Goal: Check status: Check status

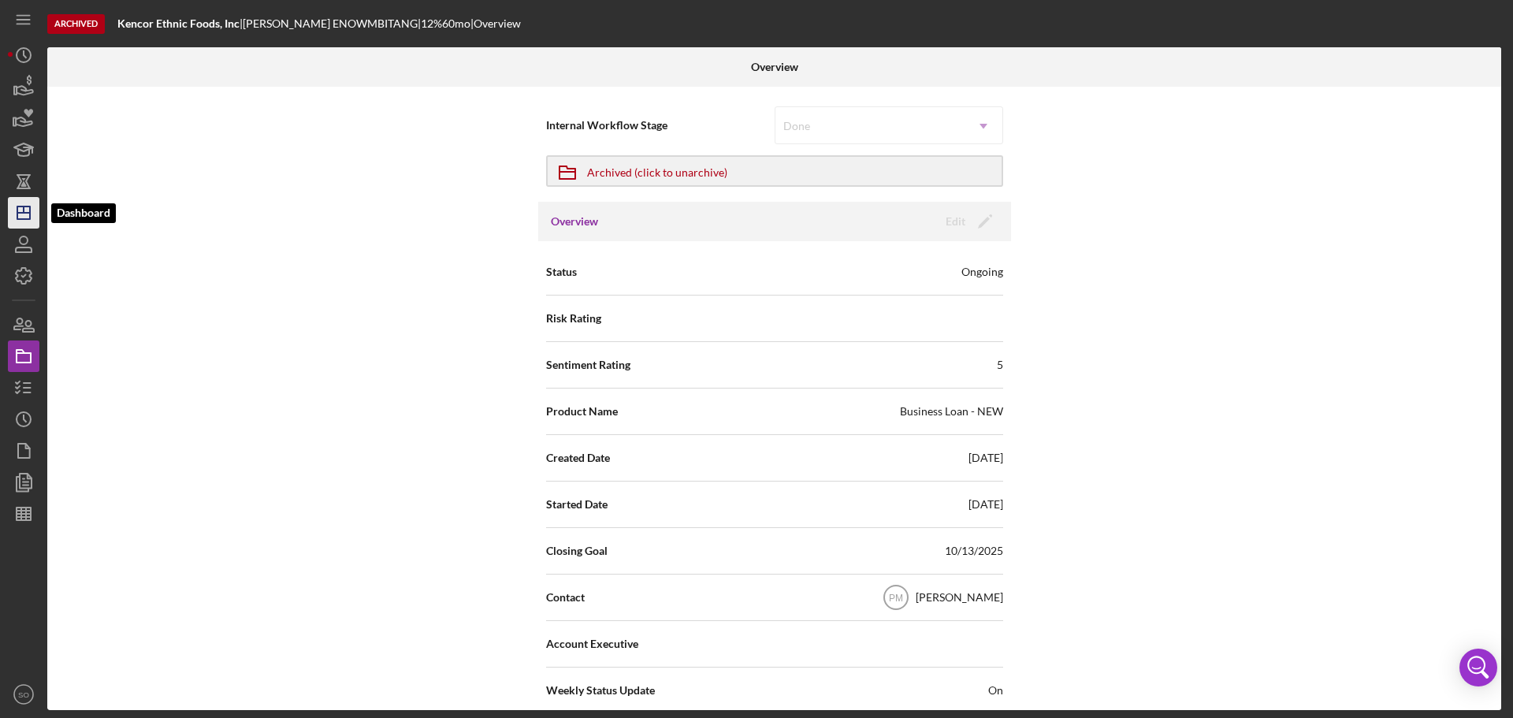
click at [31, 204] on icon "Icon/Dashboard" at bounding box center [23, 212] width 39 height 39
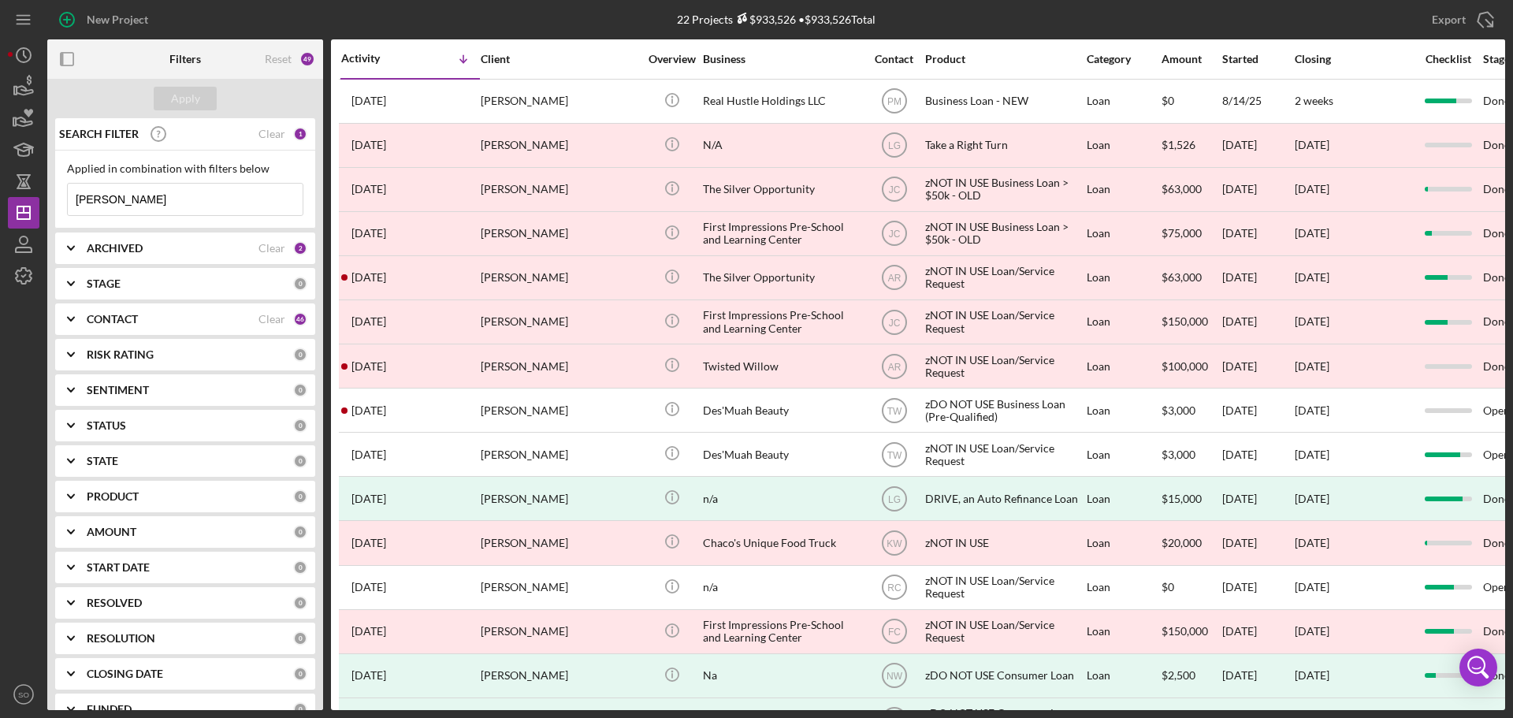
click at [146, 198] on input "[PERSON_NAME]" at bounding box center [185, 200] width 235 height 32
drag, startPoint x: 146, startPoint y: 199, endPoint x: 54, endPoint y: 192, distance: 91.6
click at [55, 192] on div "Applied in combination with filters below [PERSON_NAME] Icon/Menu Close" at bounding box center [185, 190] width 260 height 78
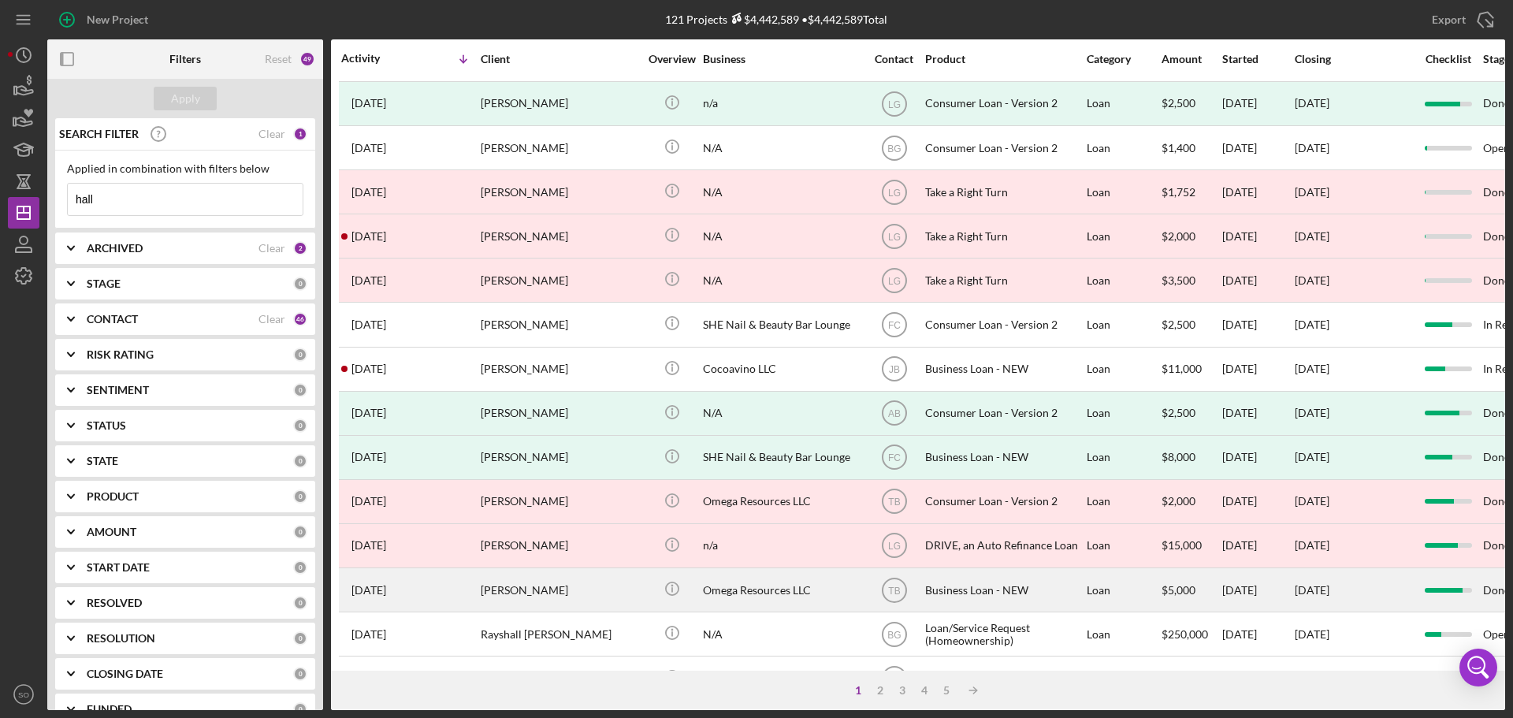
scroll to position [139, 0]
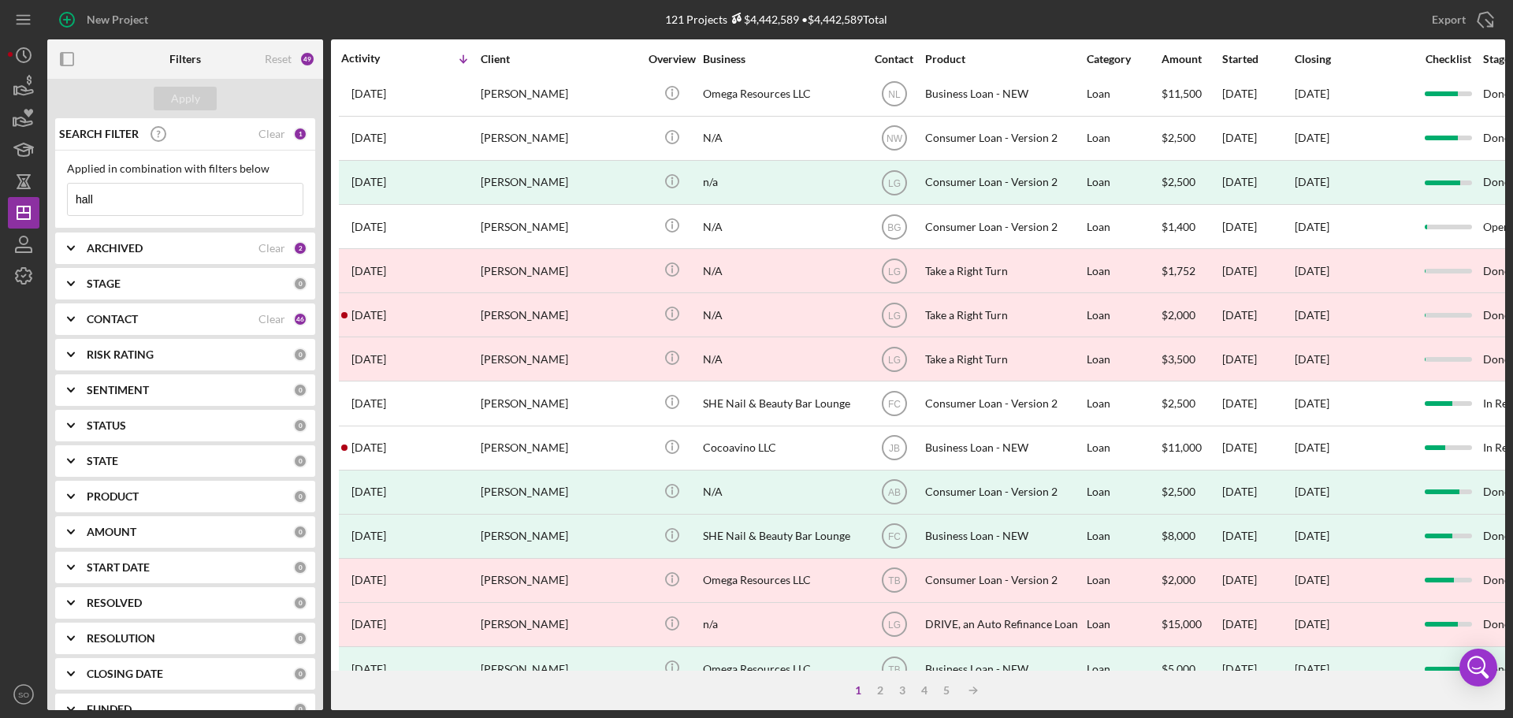
click at [69, 245] on icon "Icon/Expander" at bounding box center [70, 248] width 39 height 39
click at [577, 57] on div "Client" at bounding box center [560, 59] width 158 height 13
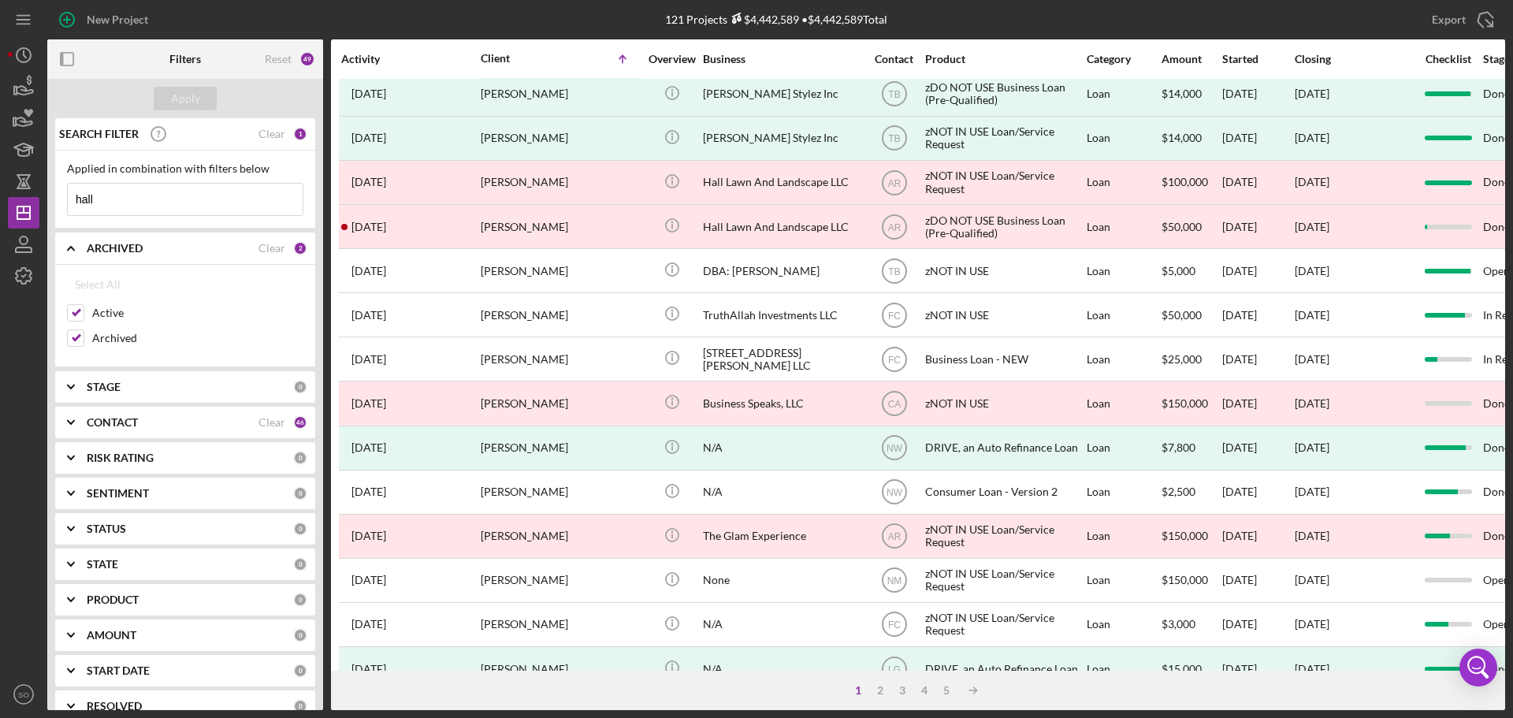
click at [158, 207] on input "hall" at bounding box center [185, 200] width 235 height 32
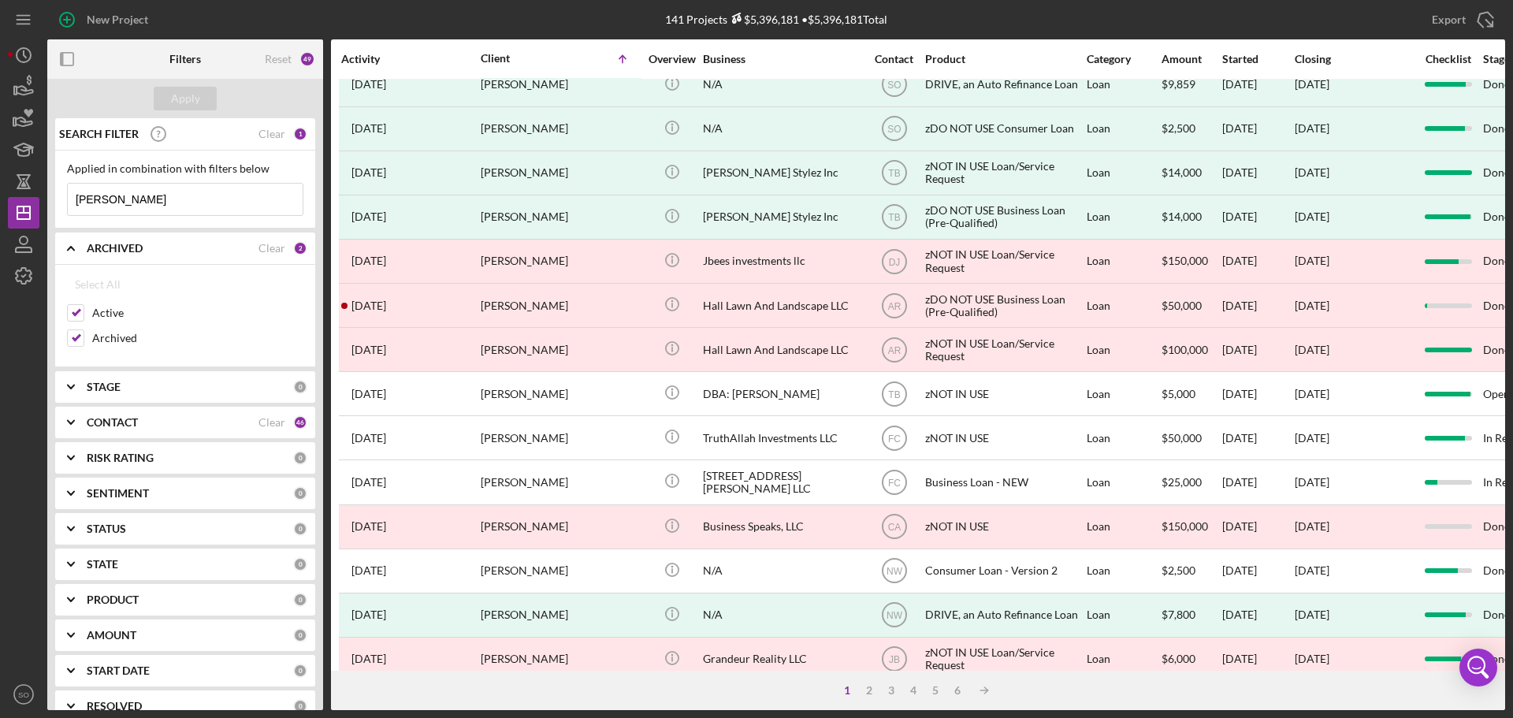
scroll to position [0, 0]
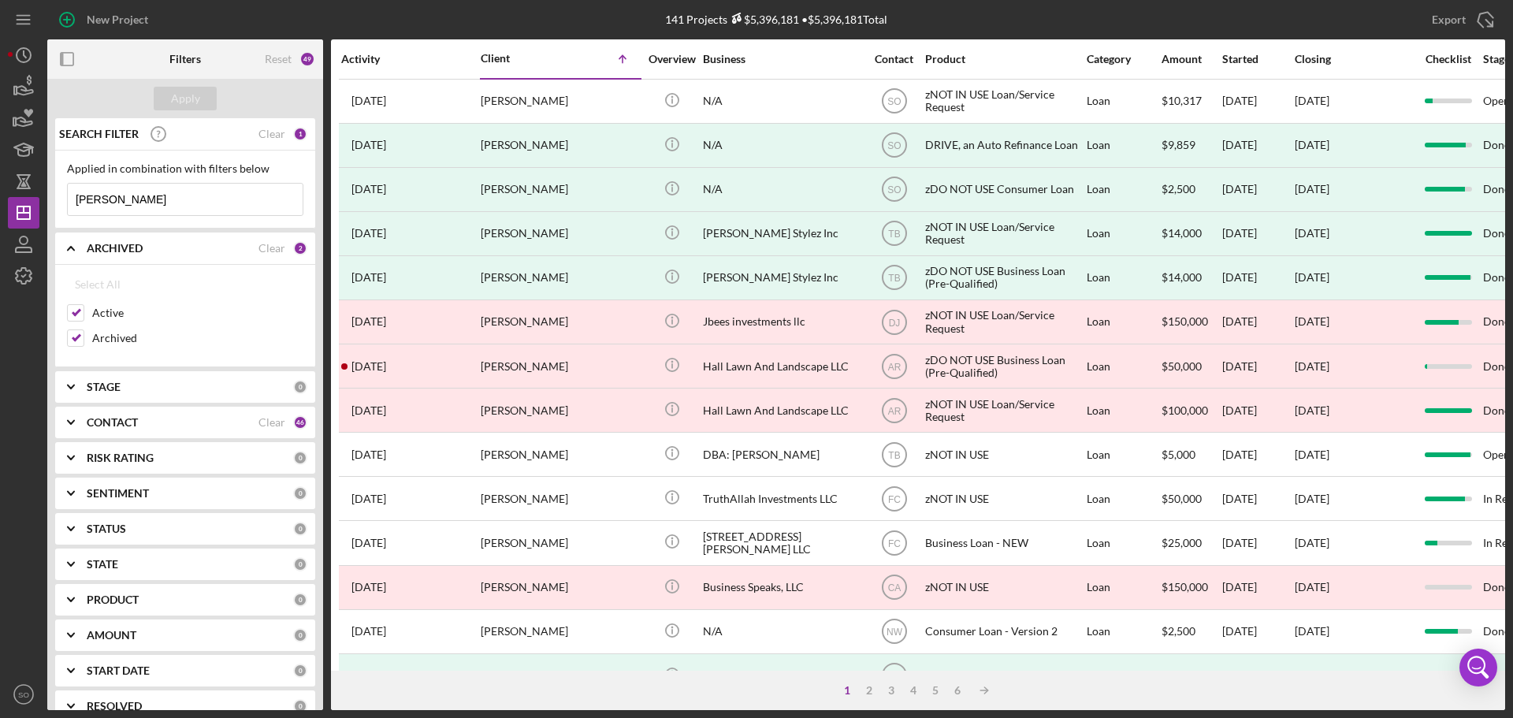
click at [145, 207] on input "[PERSON_NAME]" at bounding box center [185, 200] width 235 height 32
type input "[PERSON_NAME]"
click at [894, 693] on div "3" at bounding box center [891, 690] width 22 height 13
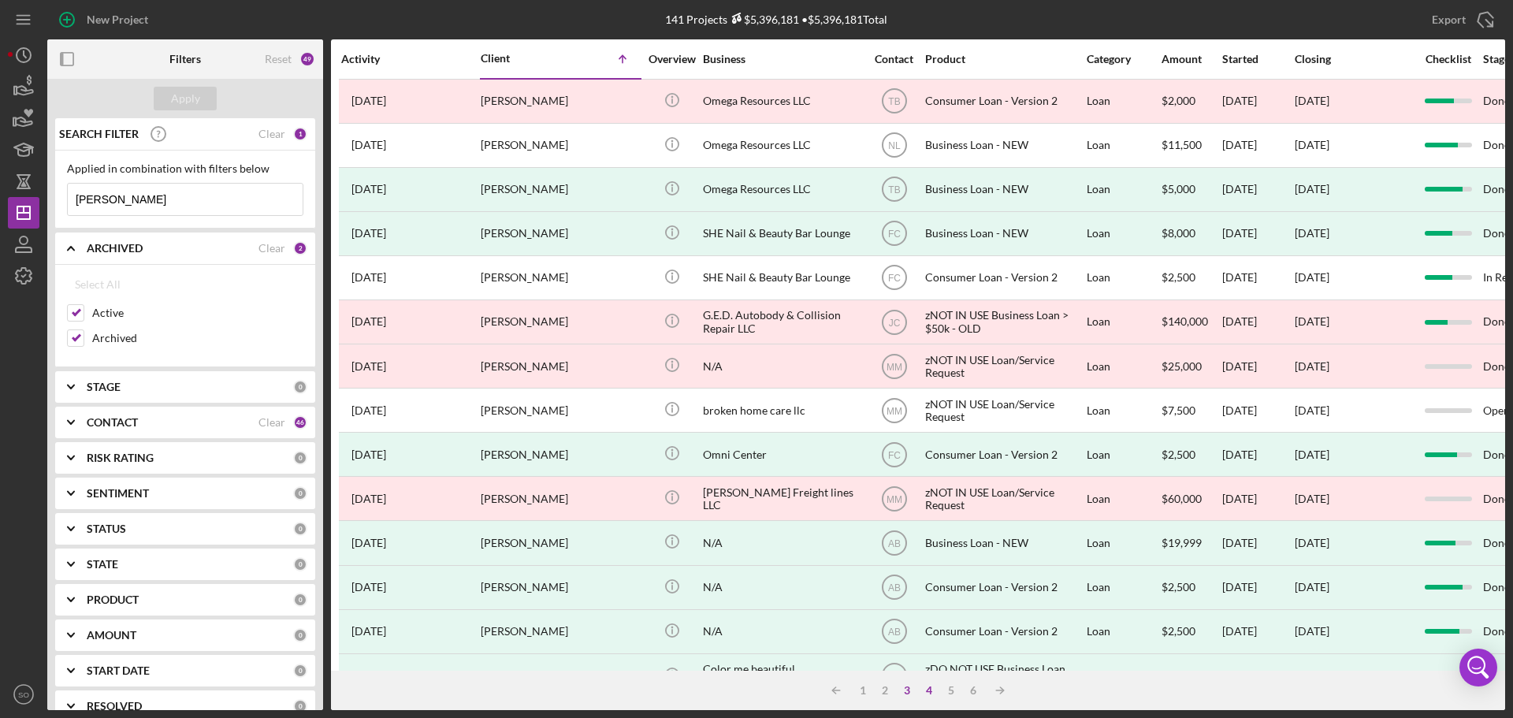
click at [929, 688] on div "4" at bounding box center [929, 690] width 22 height 13
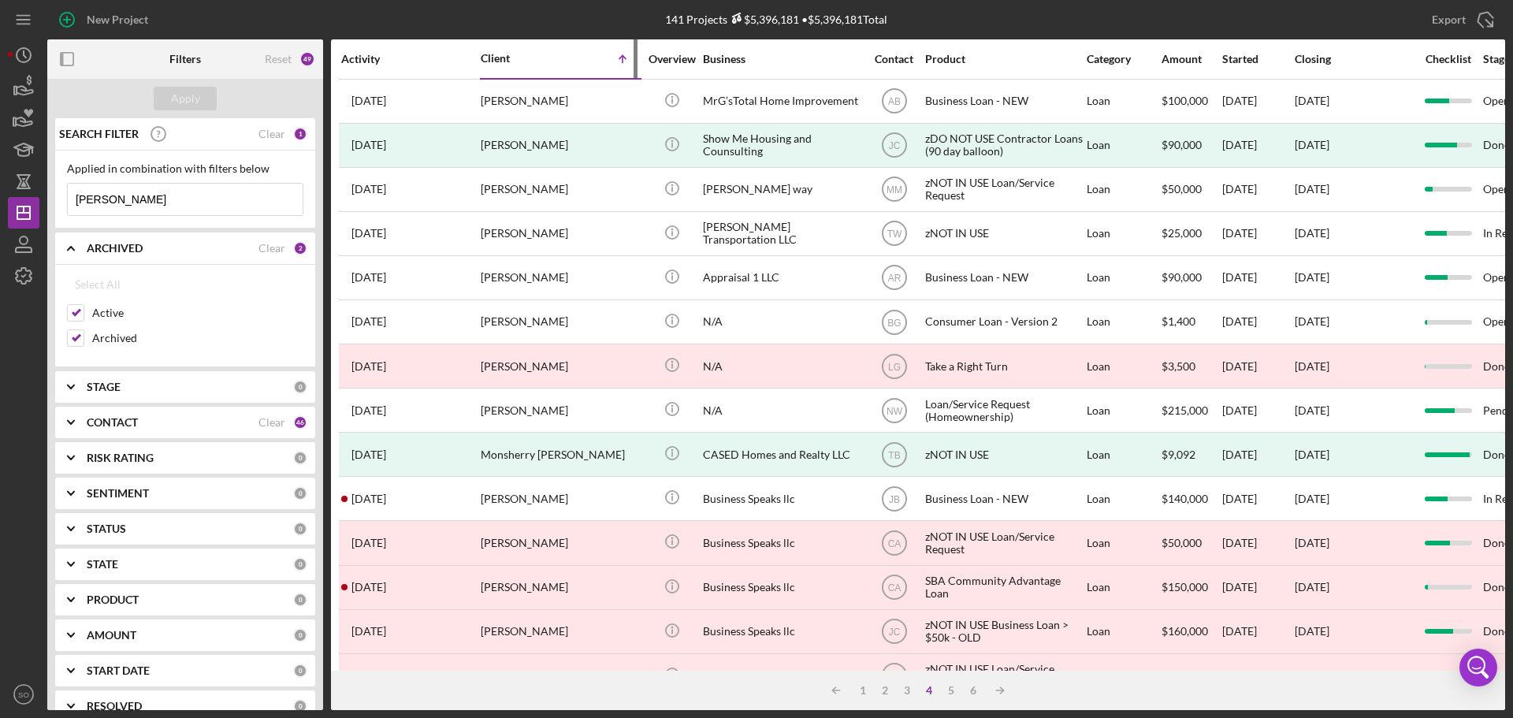
click at [515, 57] on div "Client" at bounding box center [520, 58] width 79 height 13
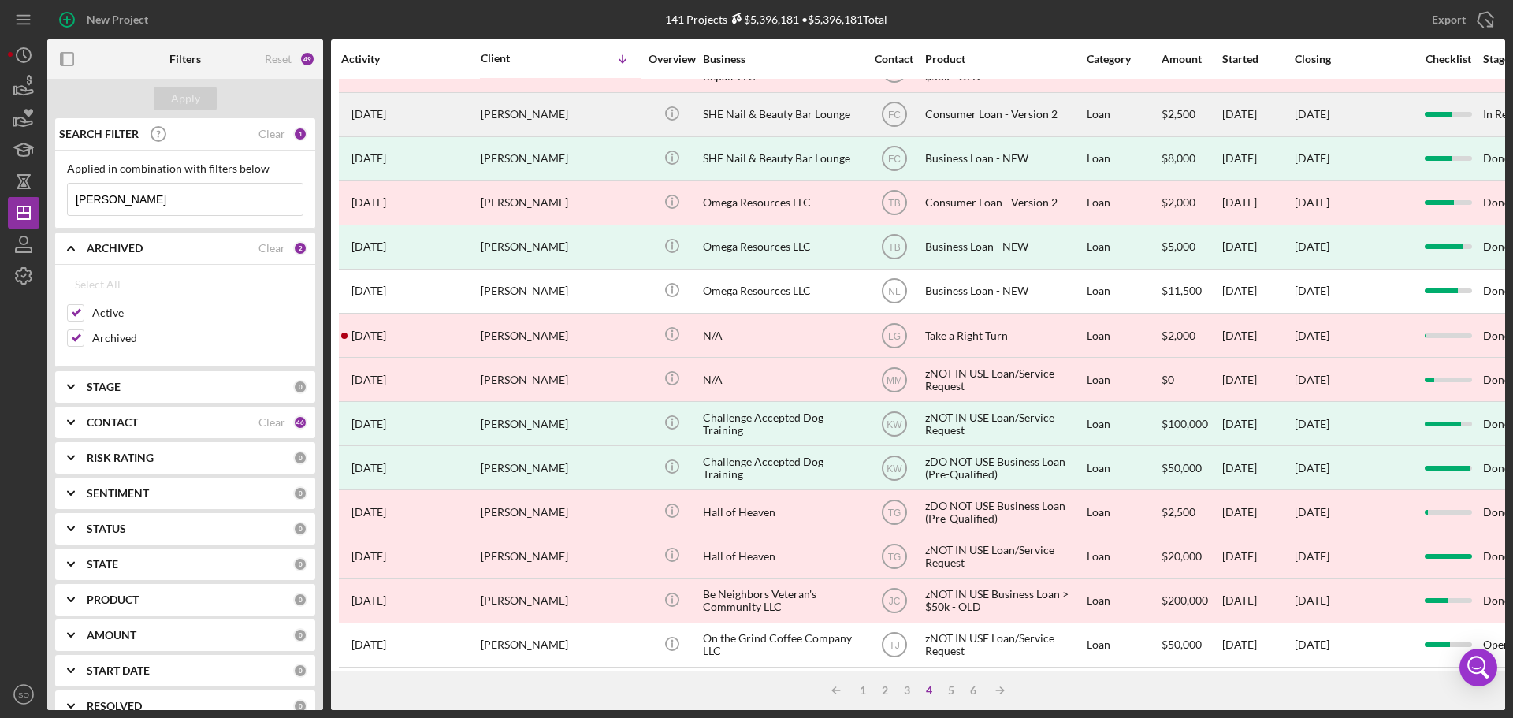
scroll to position [534, 0]
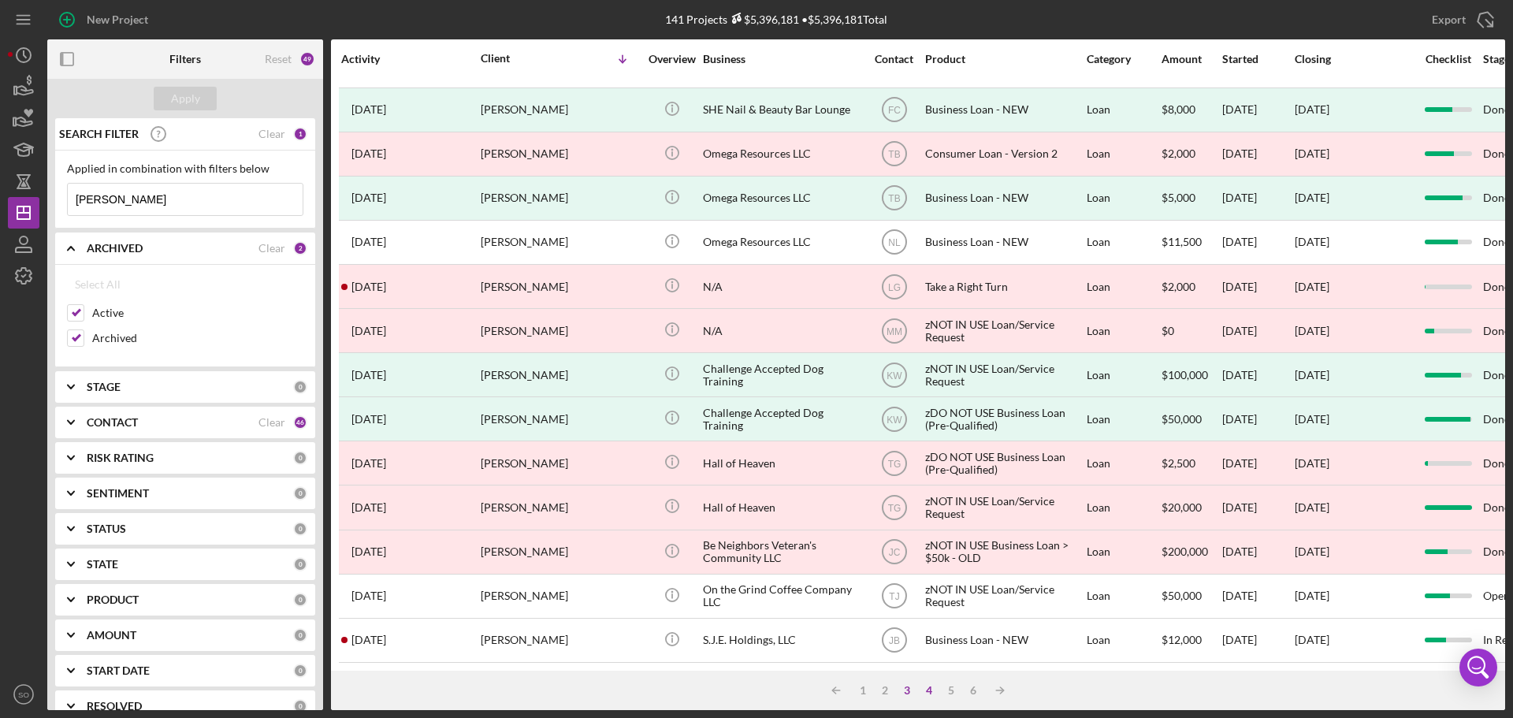
click at [906, 694] on div "3" at bounding box center [907, 690] width 22 height 13
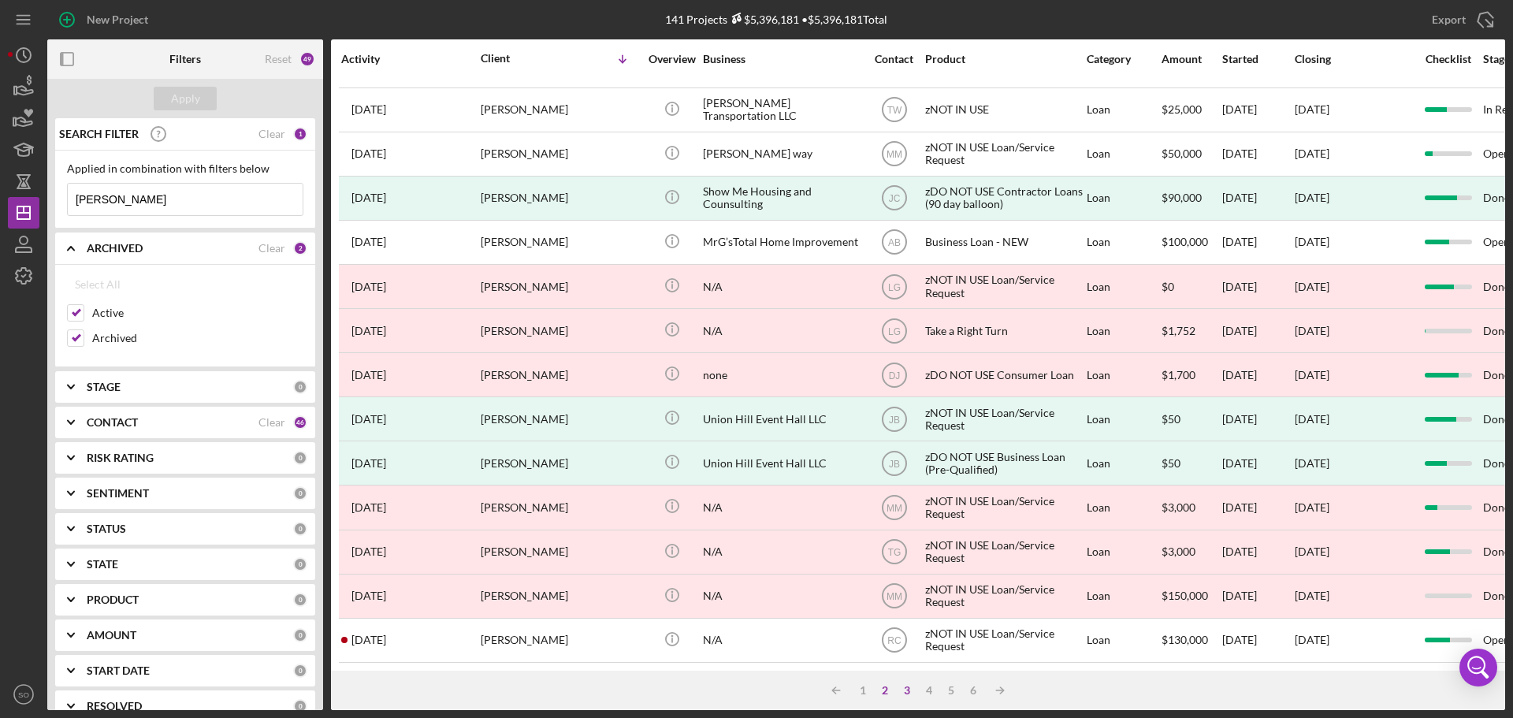
click at [887, 692] on div "2" at bounding box center [885, 690] width 22 height 13
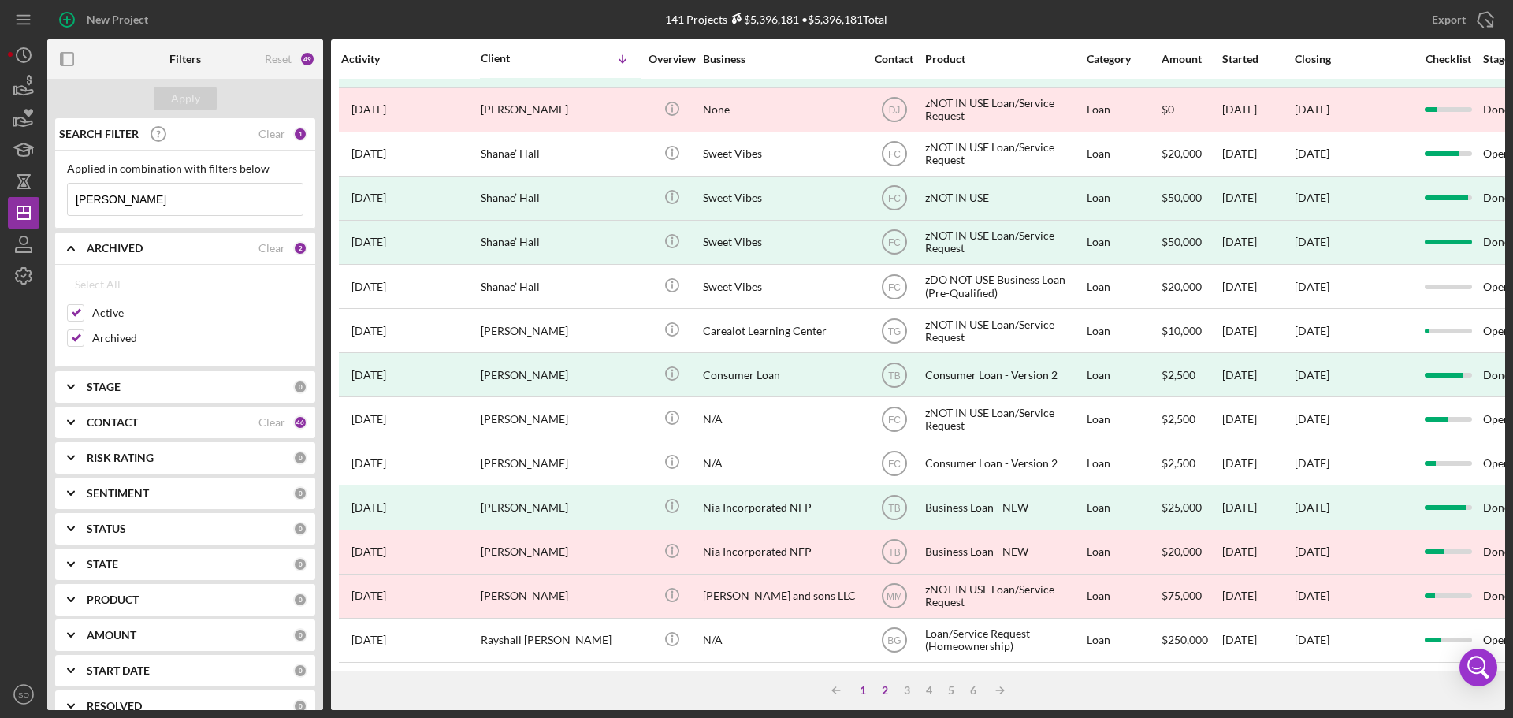
click at [865, 693] on div "1" at bounding box center [863, 690] width 22 height 13
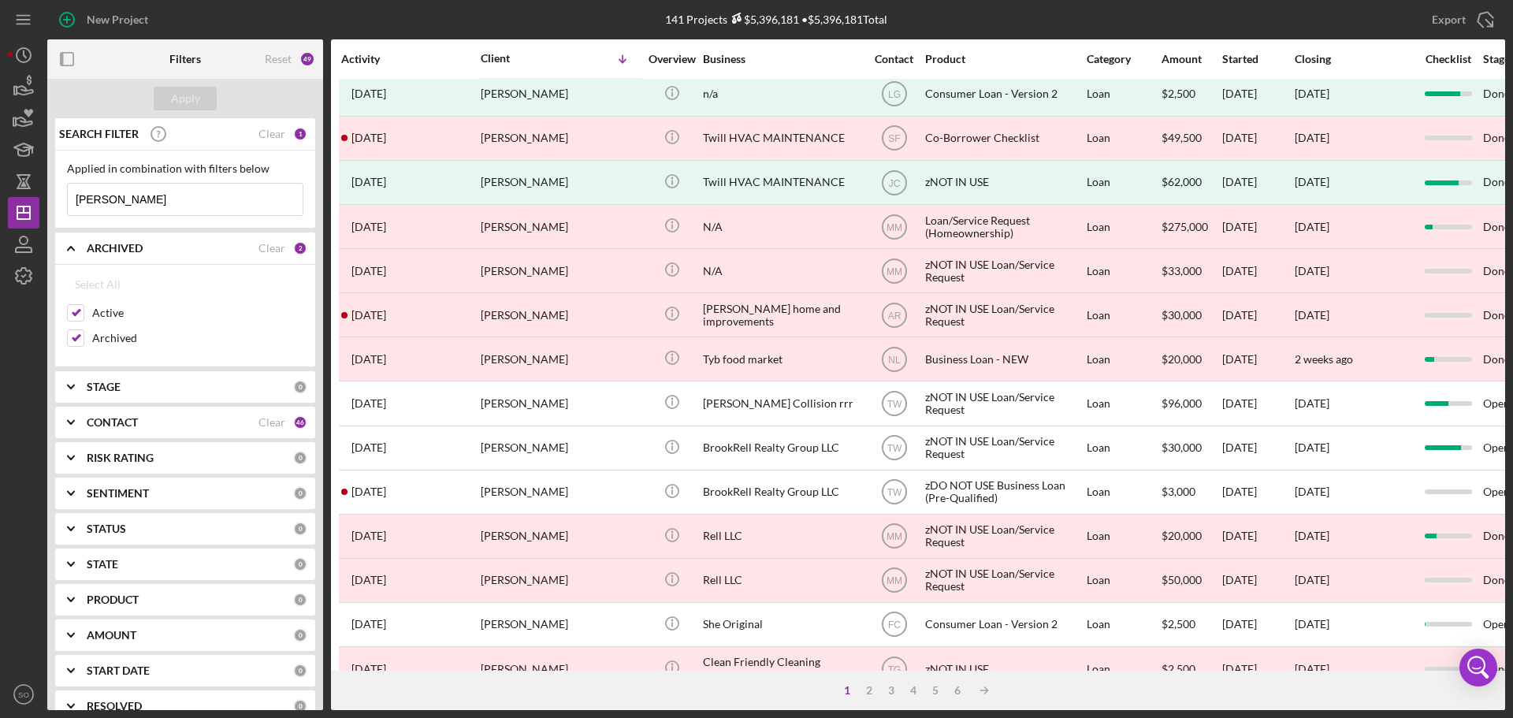
scroll to position [61, 0]
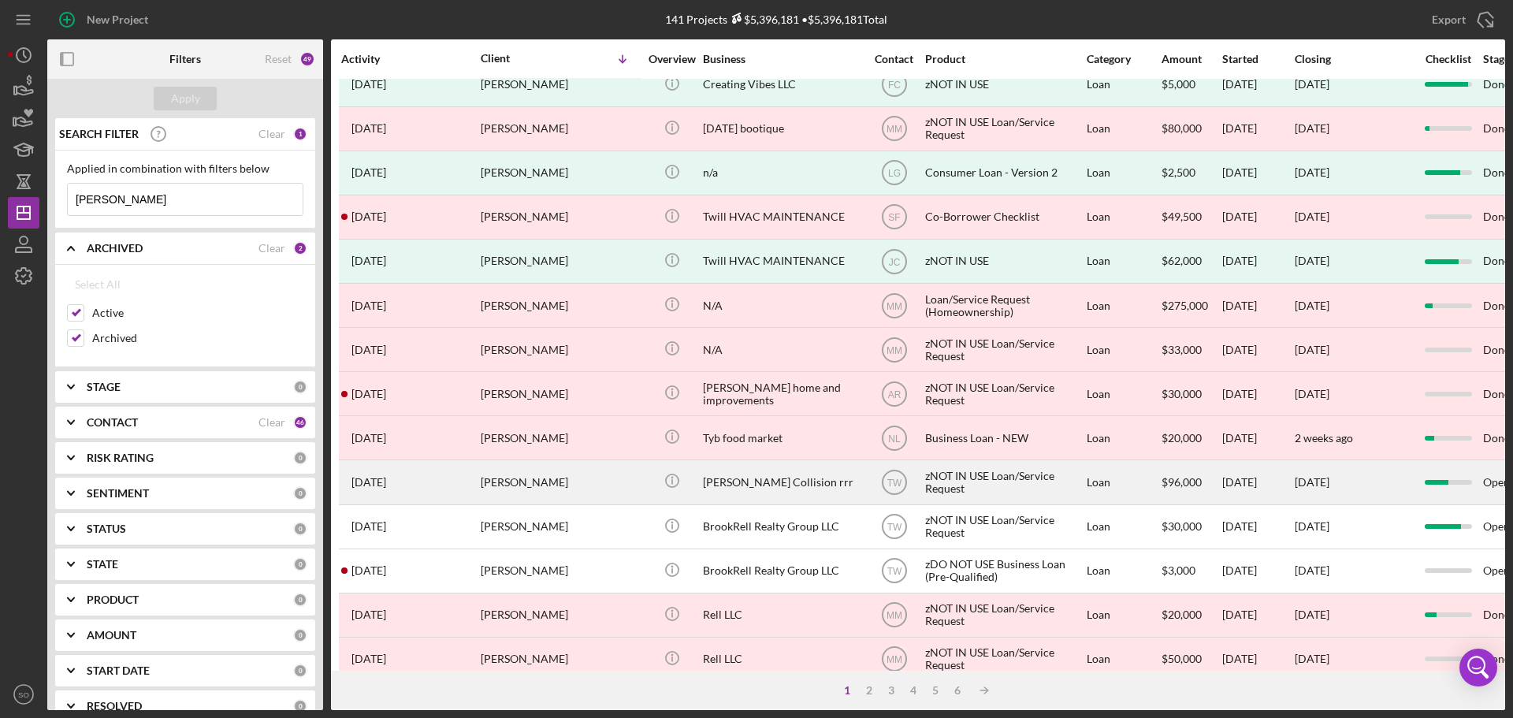
click at [623, 492] on div "[PERSON_NAME]" at bounding box center [560, 482] width 158 height 42
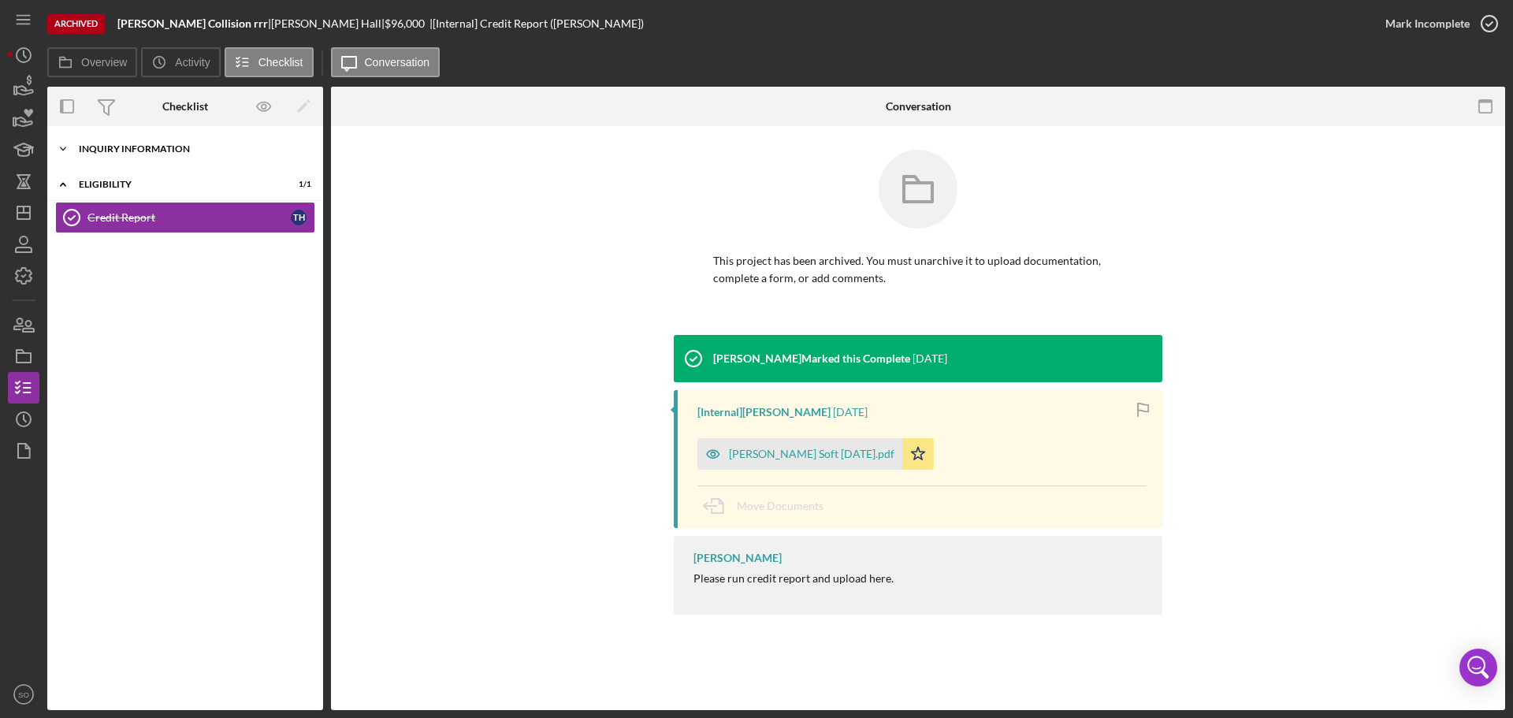
click at [135, 151] on div "Inquiry Information" at bounding box center [191, 148] width 225 height 9
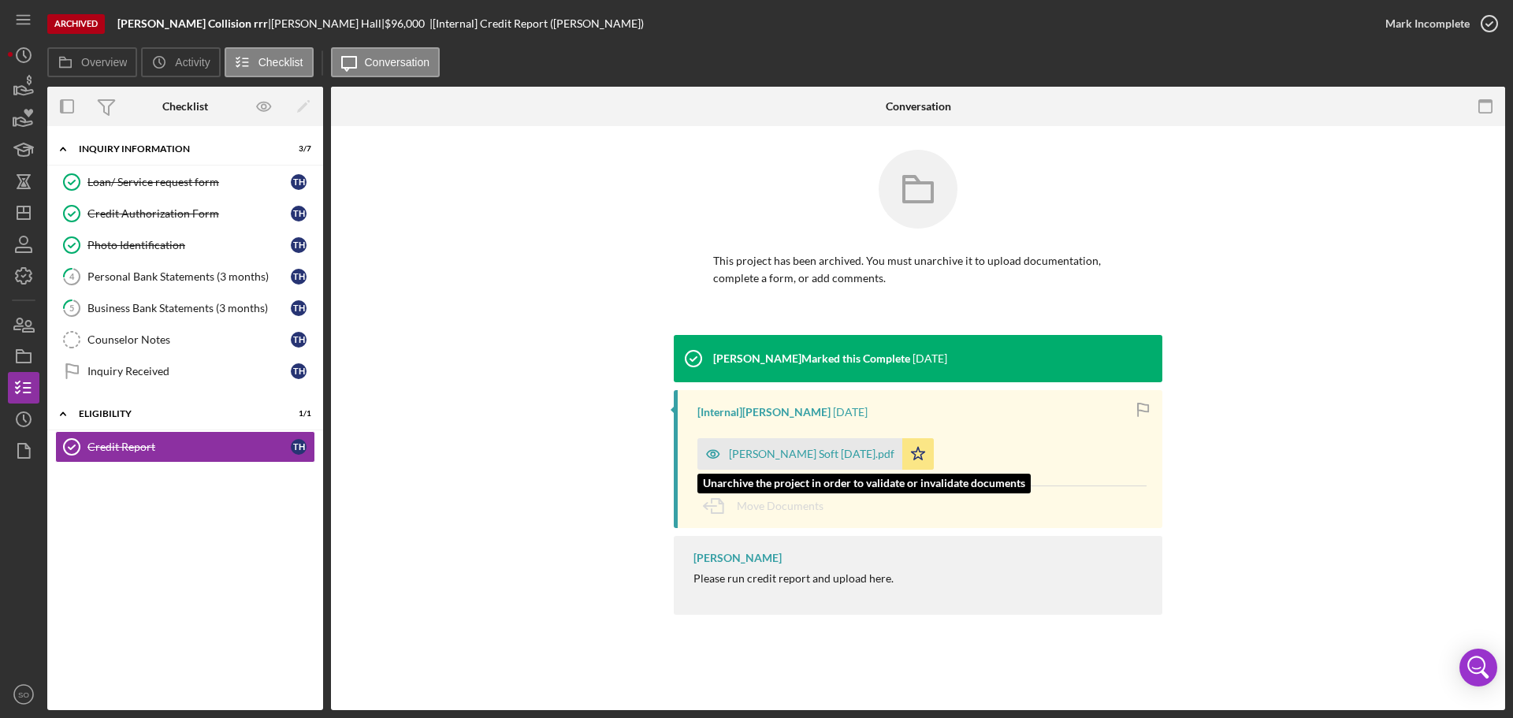
click at [753, 454] on div "[PERSON_NAME] Soft [DATE].pdf" at bounding box center [811, 454] width 165 height 13
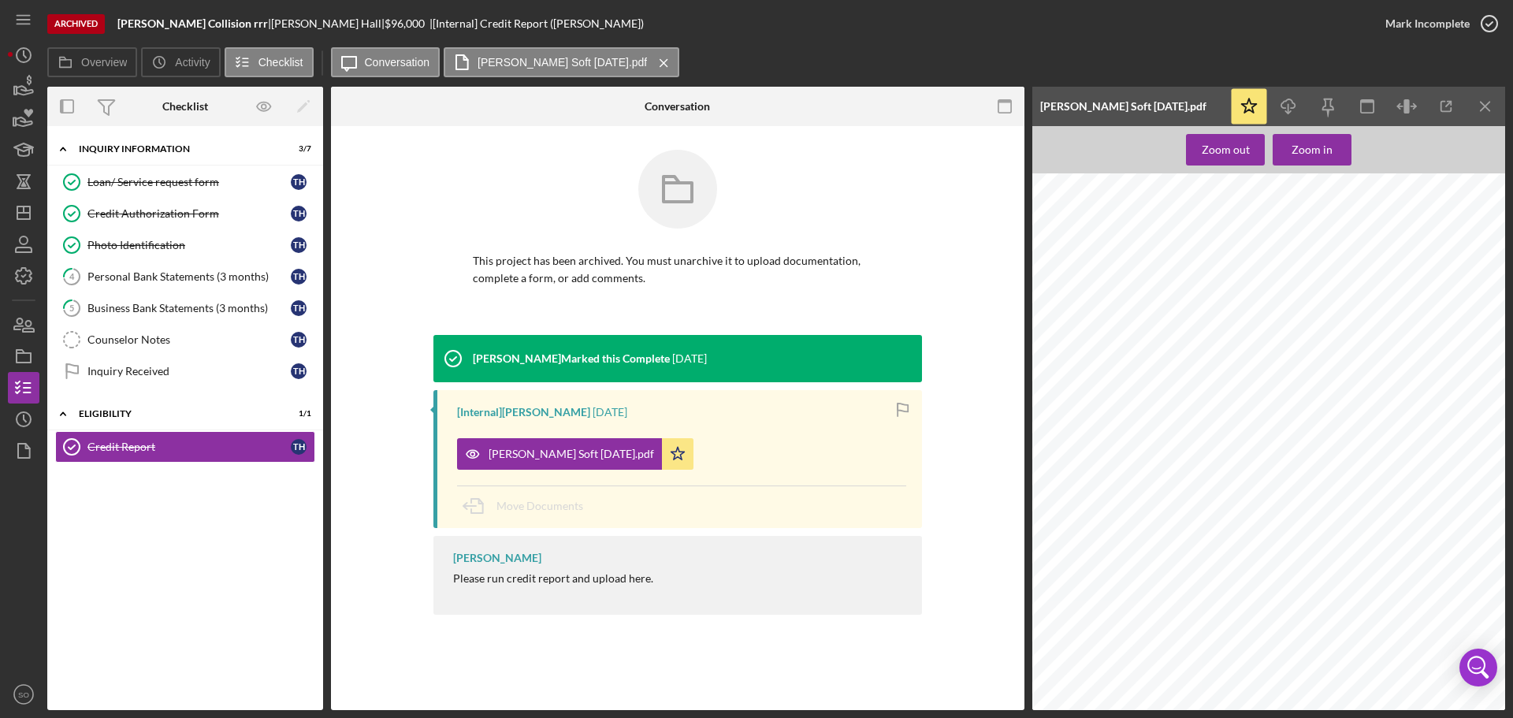
scroll to position [79, 0]
click at [139, 282] on div "Personal Bank Statements (3 months)" at bounding box center [188, 276] width 203 height 13
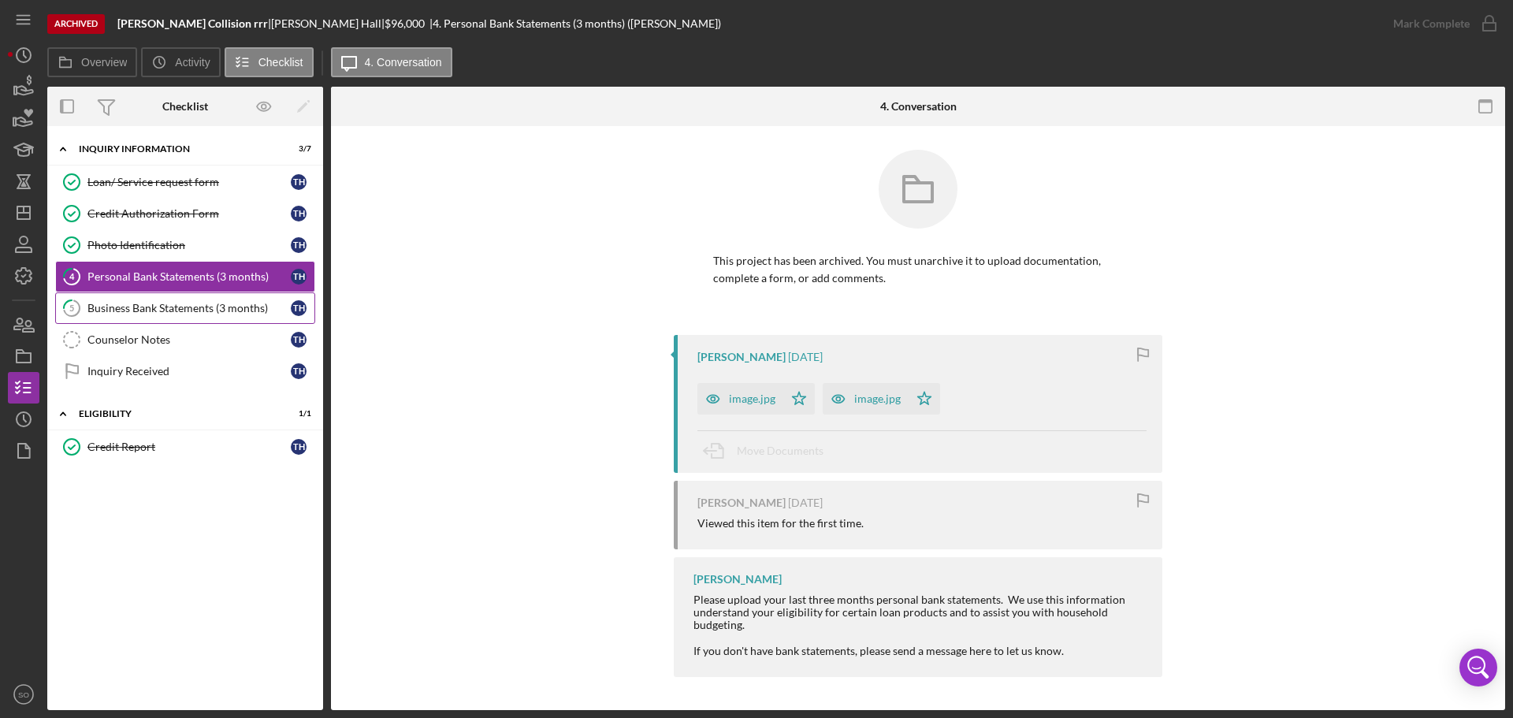
click at [102, 308] on div "Business Bank Statements (3 months)" at bounding box center [188, 308] width 203 height 13
